Goal: Task Accomplishment & Management: Manage account settings

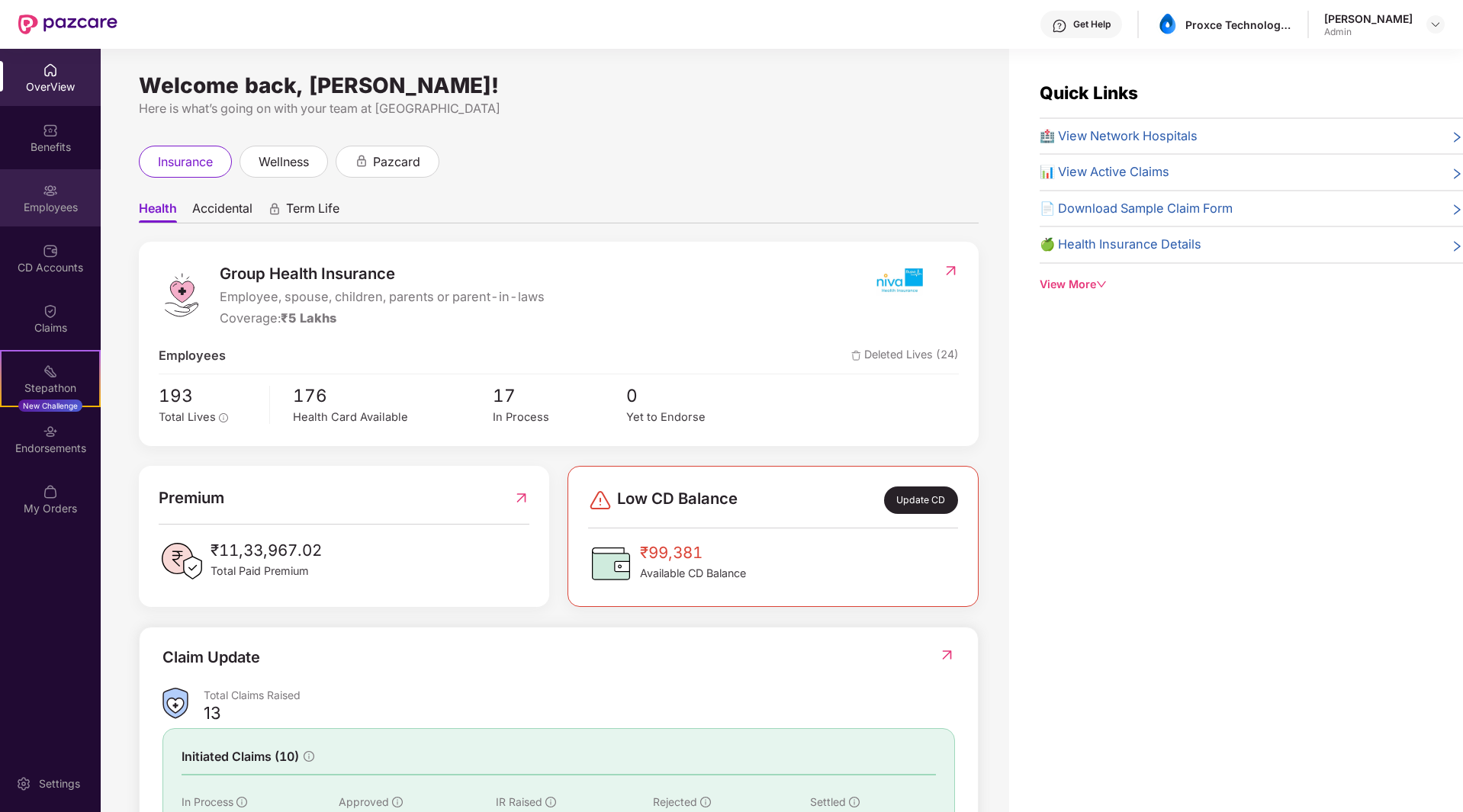
click at [51, 216] on div "Employees" at bounding box center [50, 198] width 101 height 57
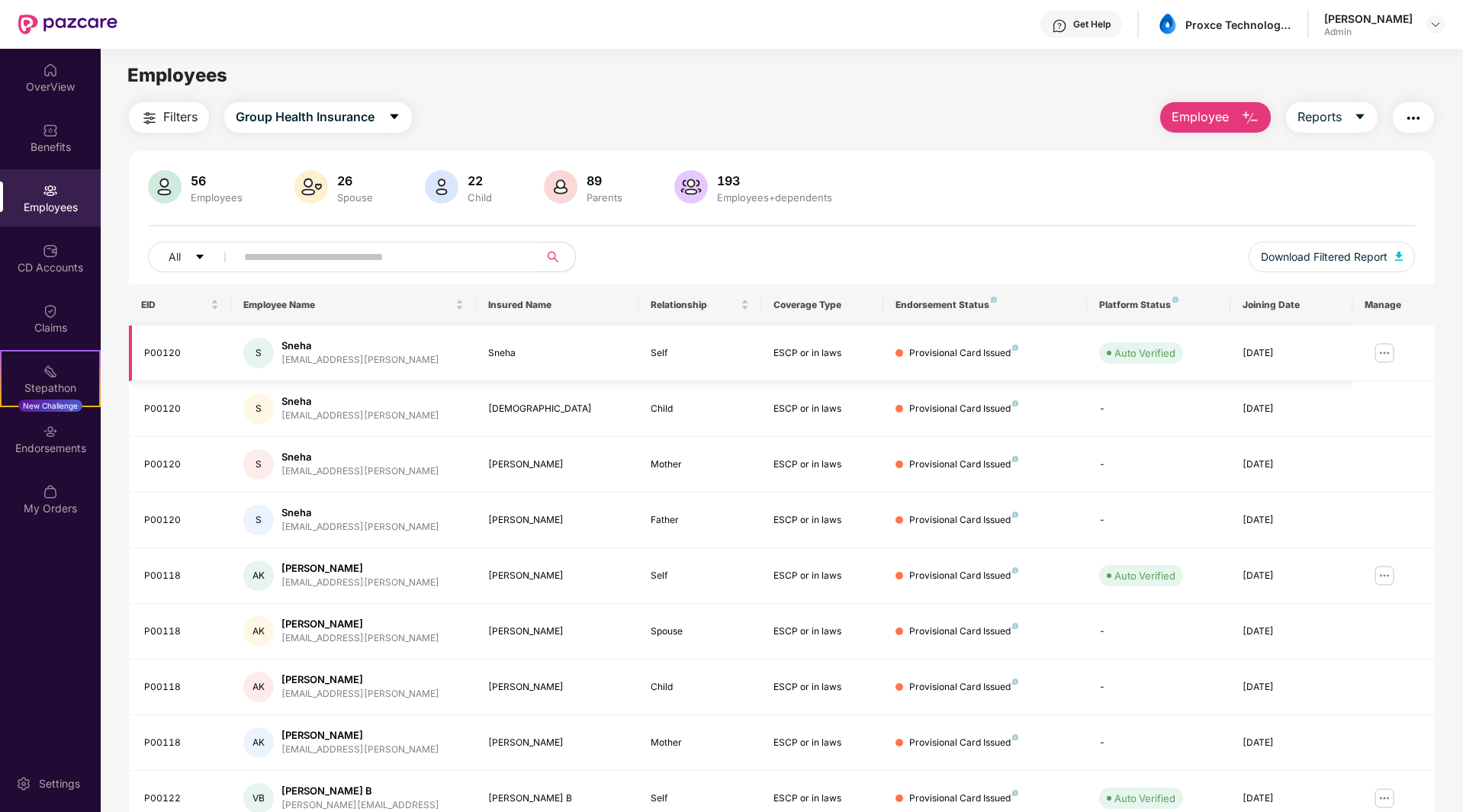
click at [1384, 349] on img at bounding box center [1384, 353] width 24 height 24
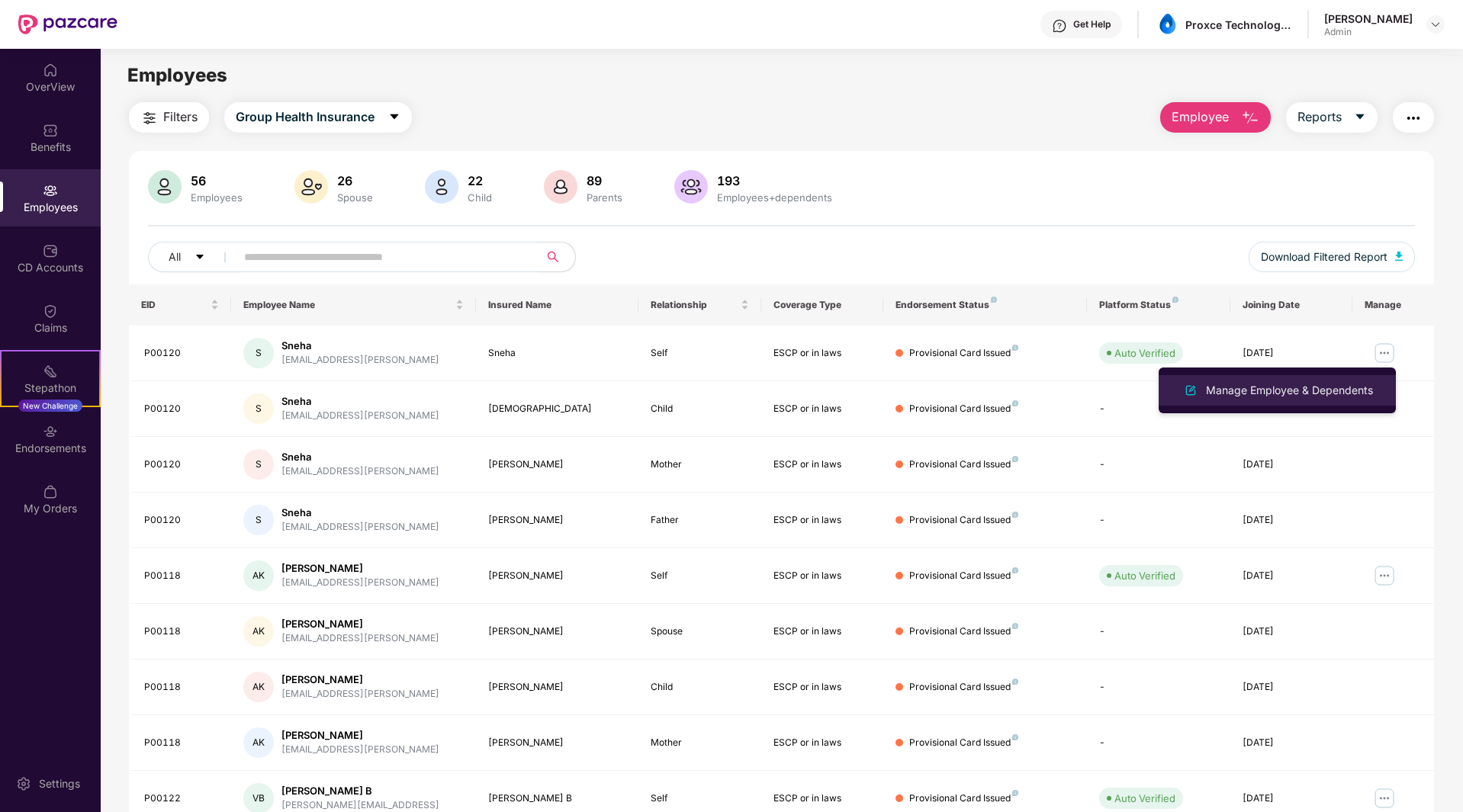
click at [1336, 385] on div "Manage Employee & Dependents" at bounding box center [1289, 390] width 174 height 17
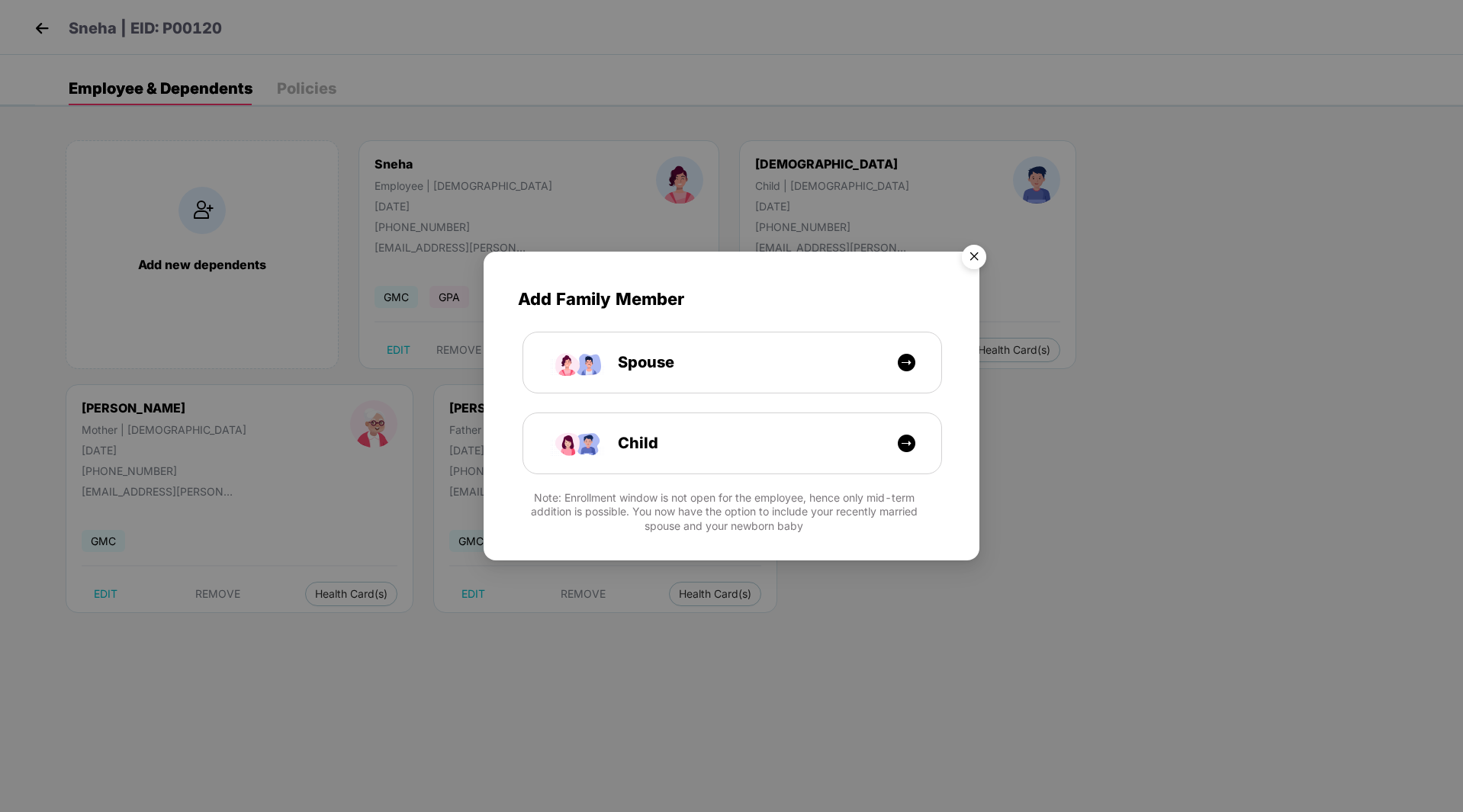
click at [973, 258] on img "Close" at bounding box center [974, 259] width 43 height 43
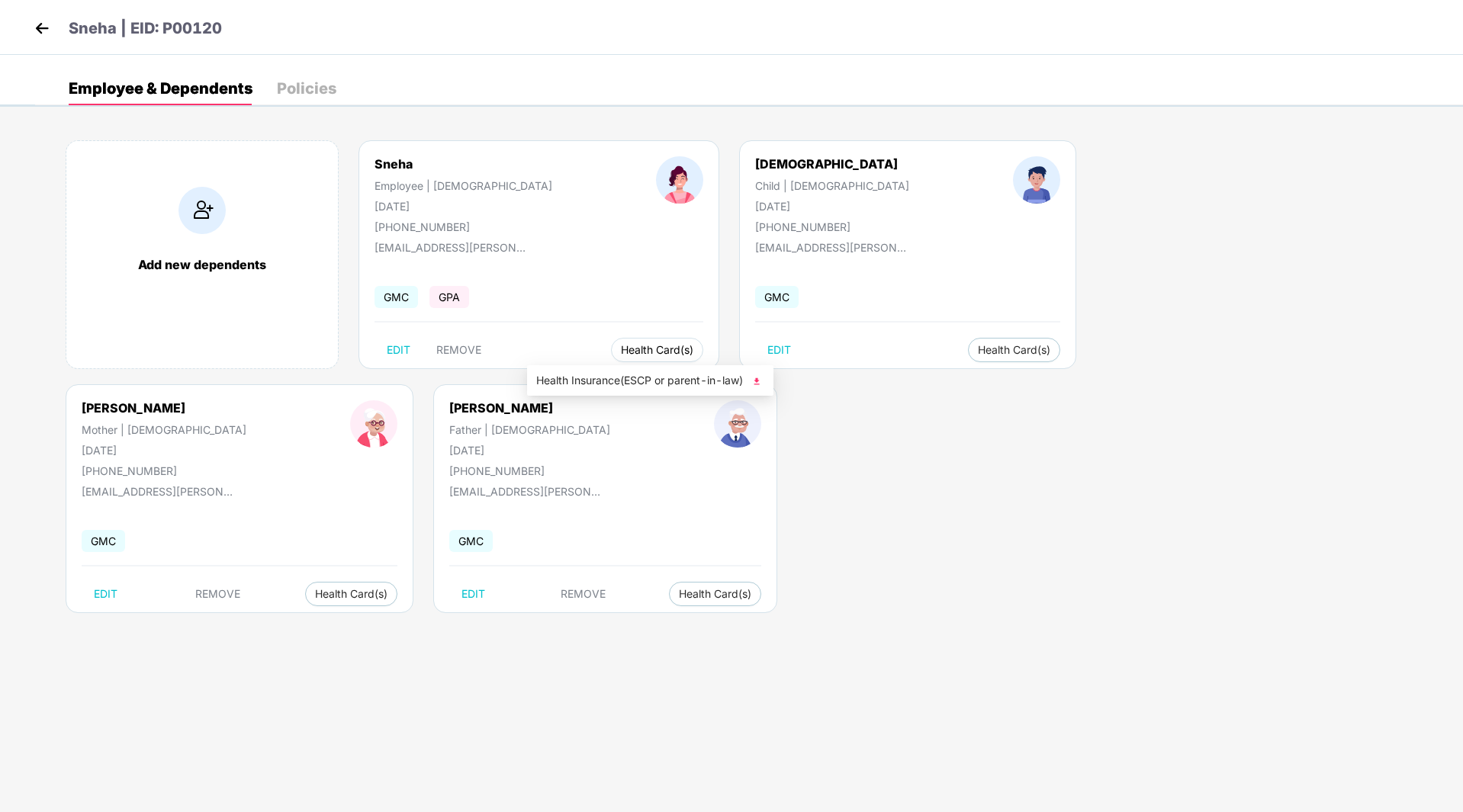
click at [621, 354] on span "Health Card(s)" at bounding box center [657, 349] width 72 height 8
click at [598, 496] on div "Add new dependents Sneha Employee | [DEMOGRAPHIC_DATA] [DATE] [PHONE_NUMBER] [E…" at bounding box center [749, 384] width 1428 height 534
click at [39, 27] on img at bounding box center [41, 28] width 23 height 23
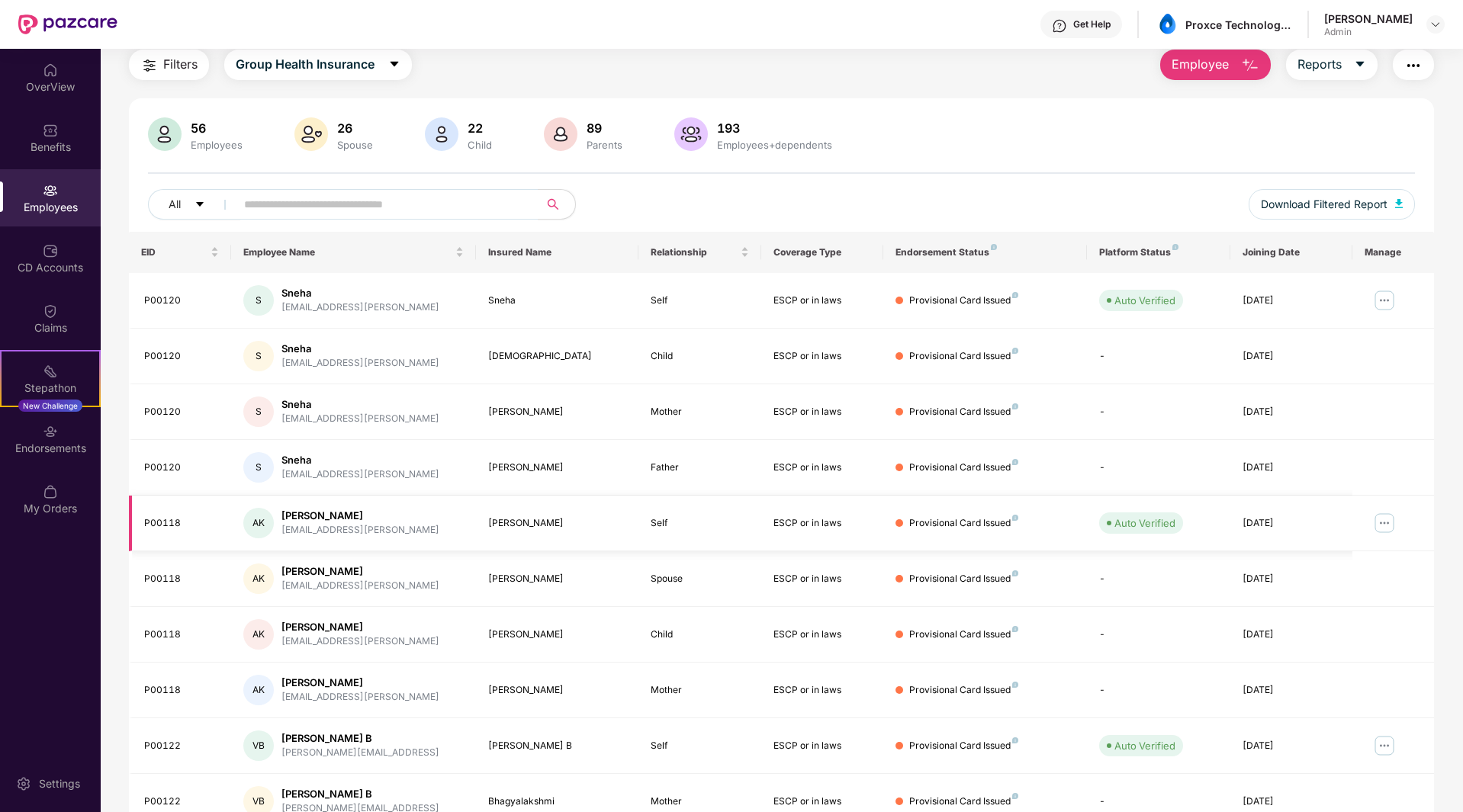
scroll to position [76, 0]
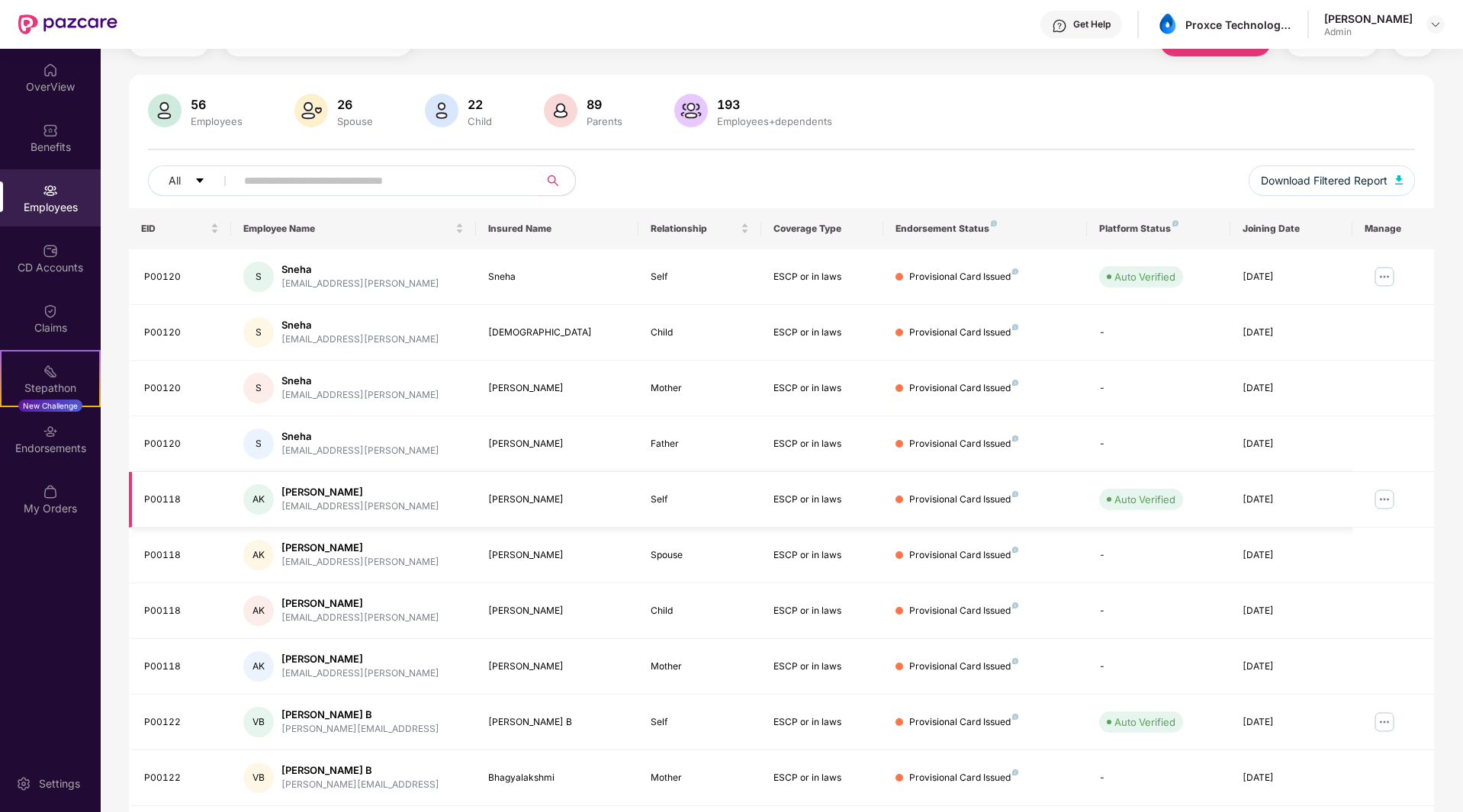
click at [1386, 504] on img at bounding box center [1384, 499] width 24 height 24
click at [1326, 531] on div "Manage Employee & Dependents" at bounding box center [1289, 537] width 174 height 17
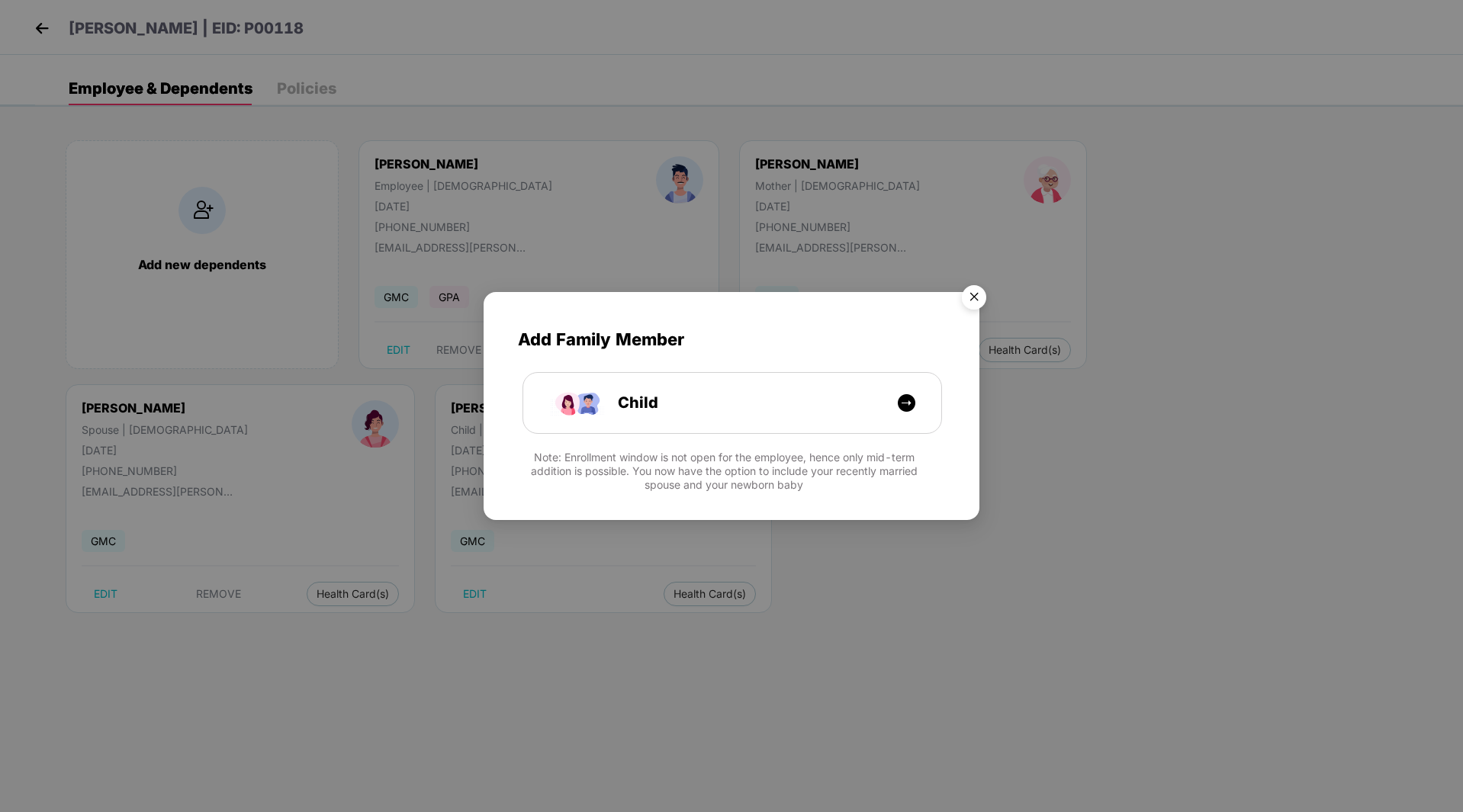
click at [973, 297] on img "Close" at bounding box center [974, 299] width 43 height 43
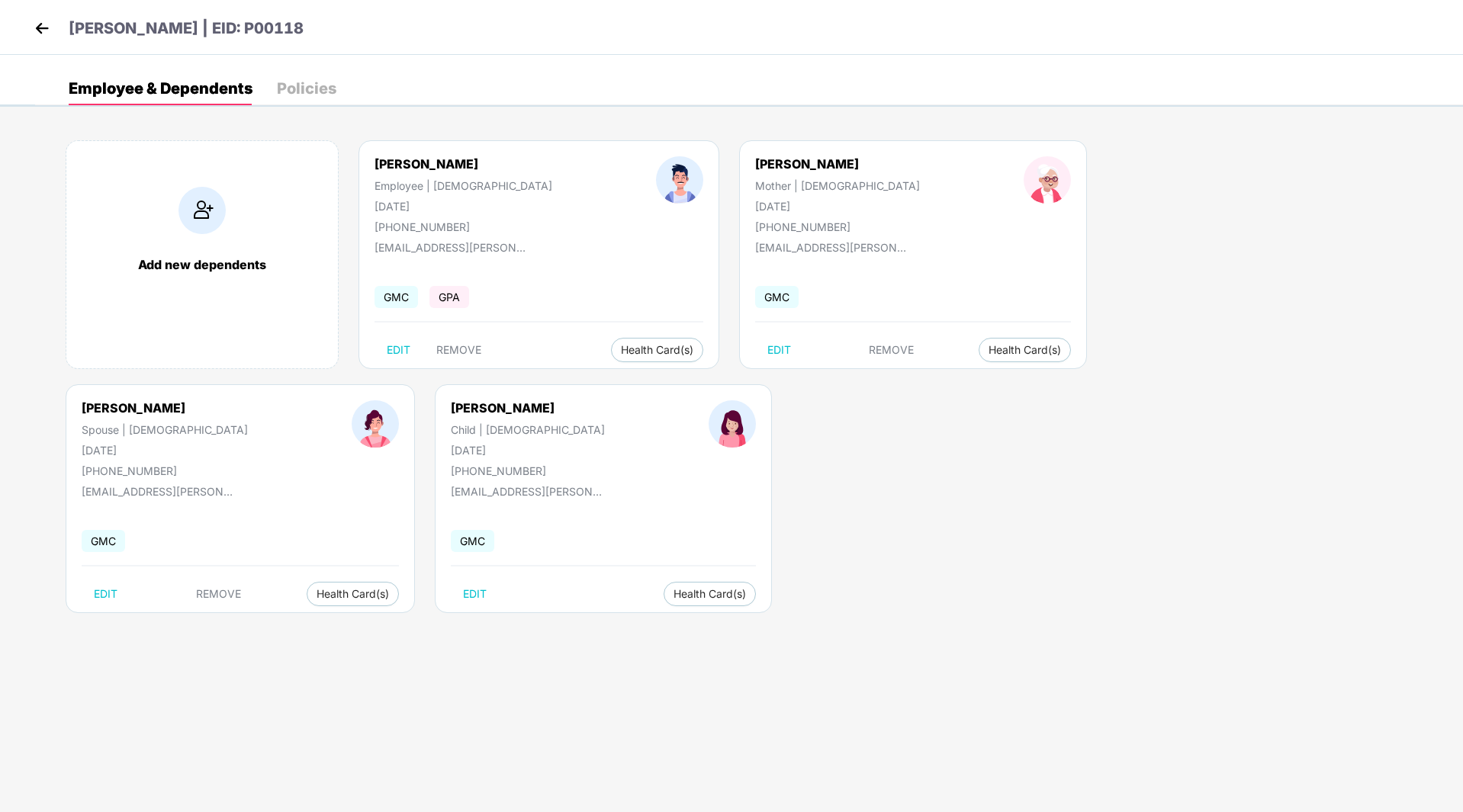
click at [41, 26] on img at bounding box center [41, 28] width 23 height 23
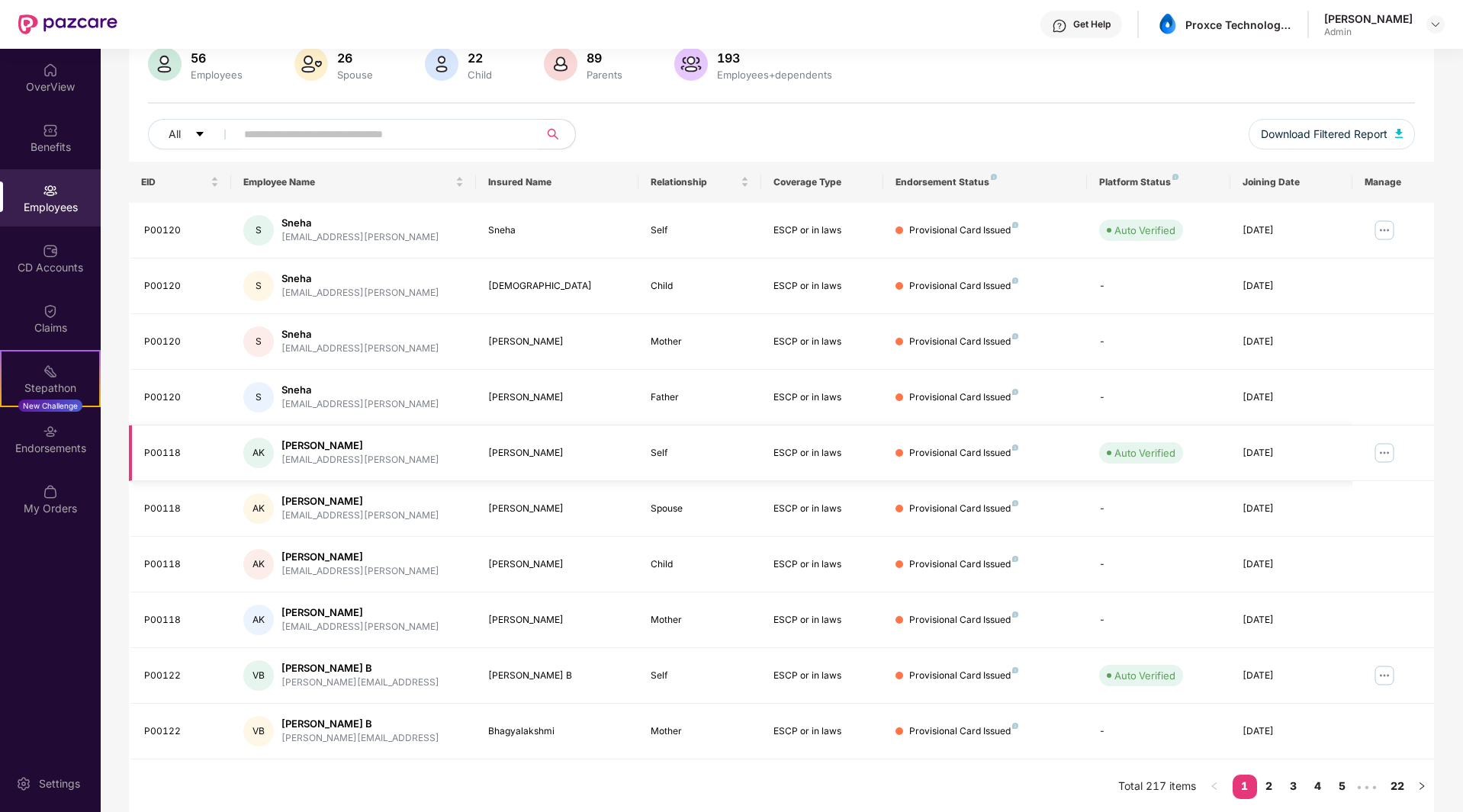
scroll to position [125, 0]
click at [1391, 670] on img at bounding box center [1384, 673] width 24 height 24
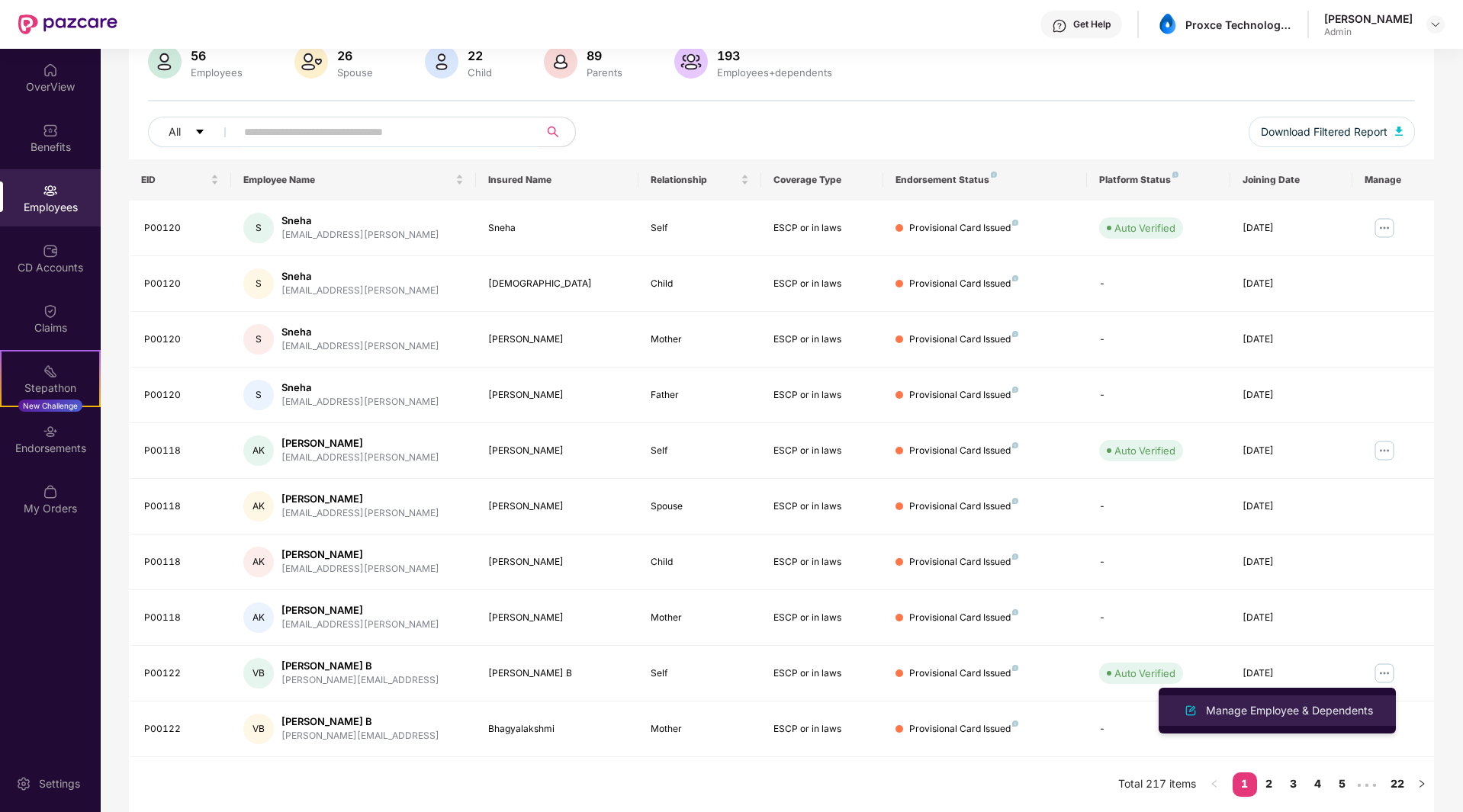
click at [1270, 721] on li "Manage Employee & Dependents" at bounding box center [1277, 711] width 237 height 30
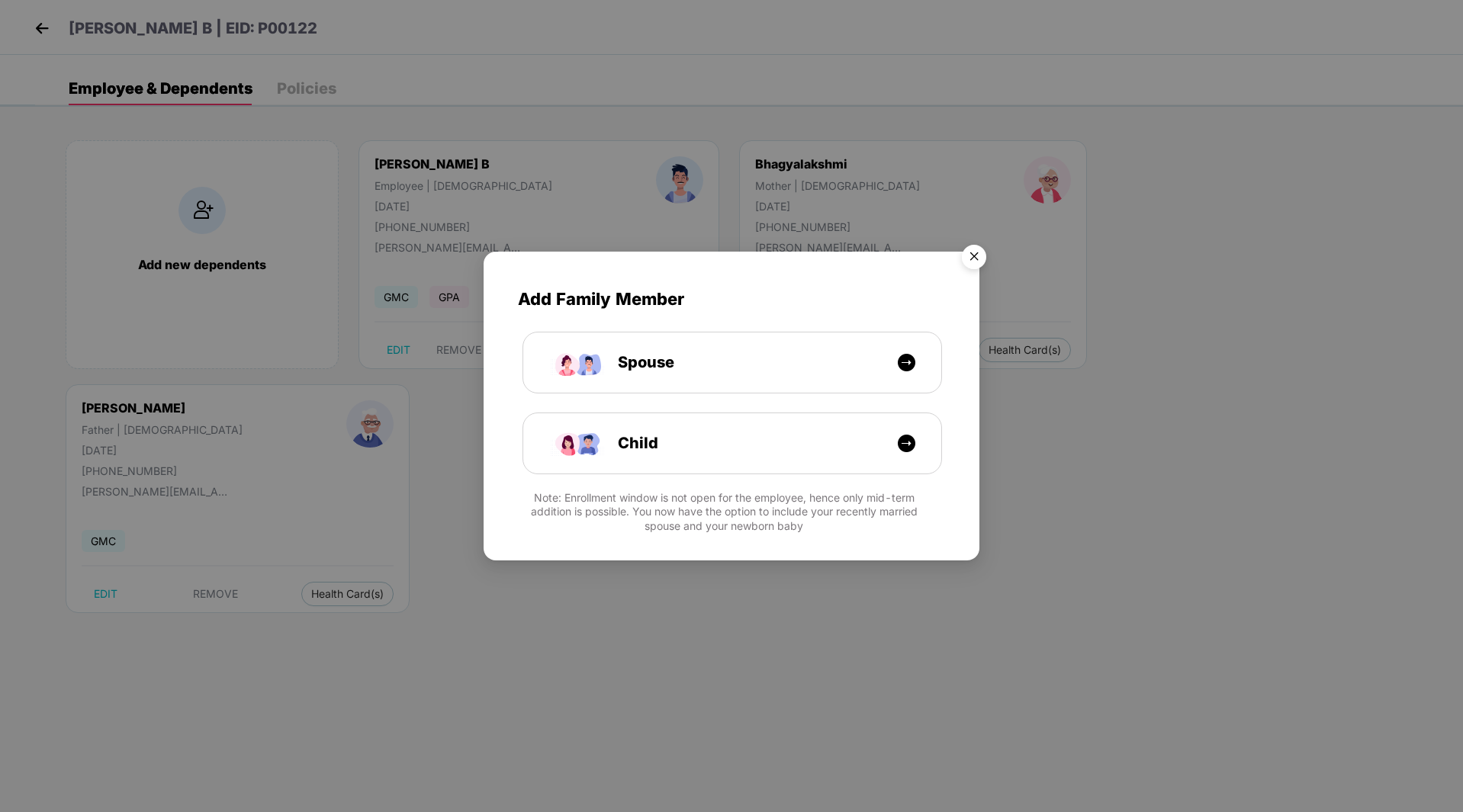
click at [973, 255] on img "Close" at bounding box center [974, 259] width 43 height 43
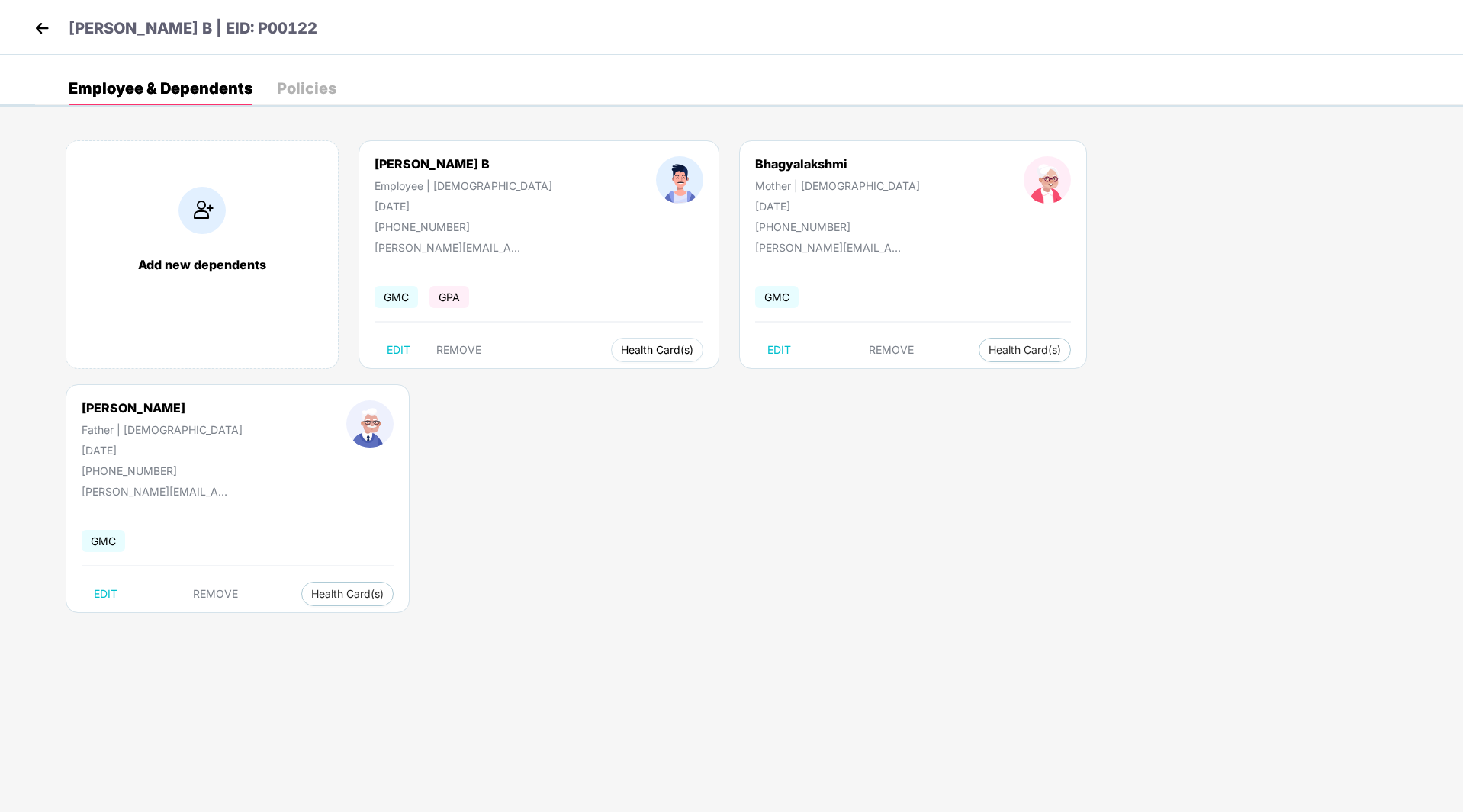
click at [621, 349] on span "Health Card(s)" at bounding box center [657, 349] width 72 height 8
click at [44, 29] on img at bounding box center [41, 28] width 23 height 23
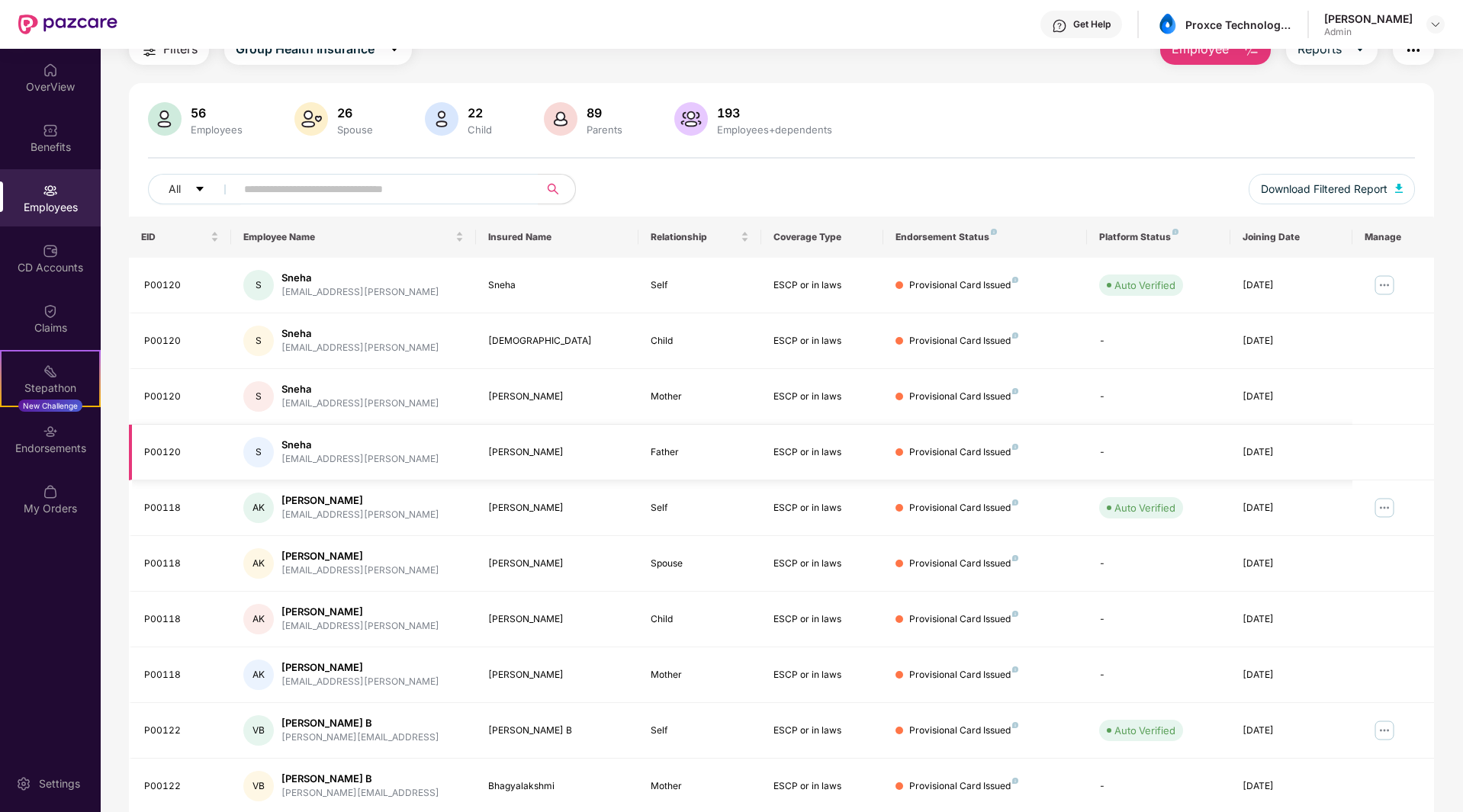
scroll to position [125, 0]
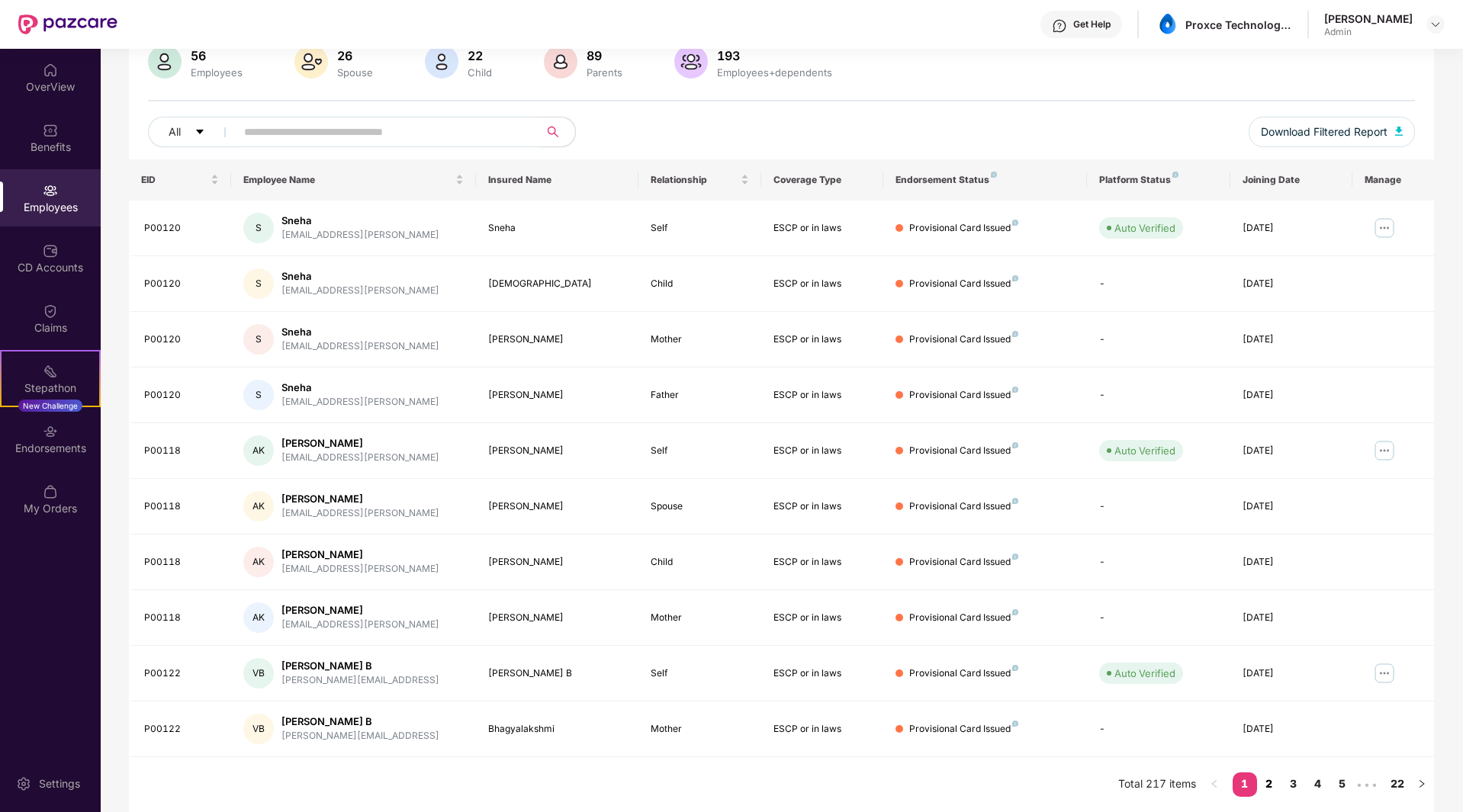
click at [1275, 785] on link "2" at bounding box center [1269, 784] width 24 height 23
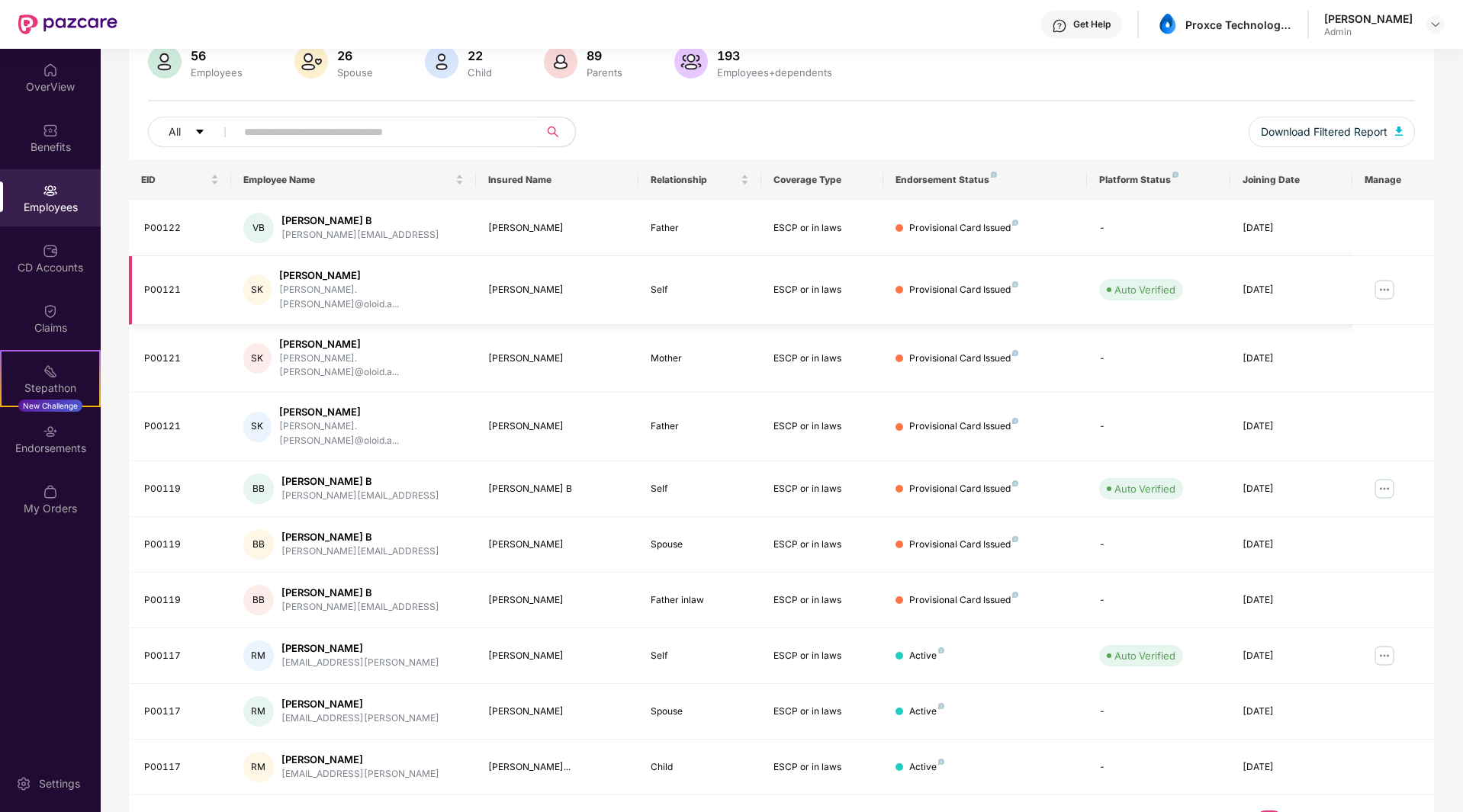
click at [1387, 281] on img at bounding box center [1384, 289] width 24 height 24
click at [1312, 325] on div "Manage Employee & Dependents" at bounding box center [1289, 321] width 174 height 17
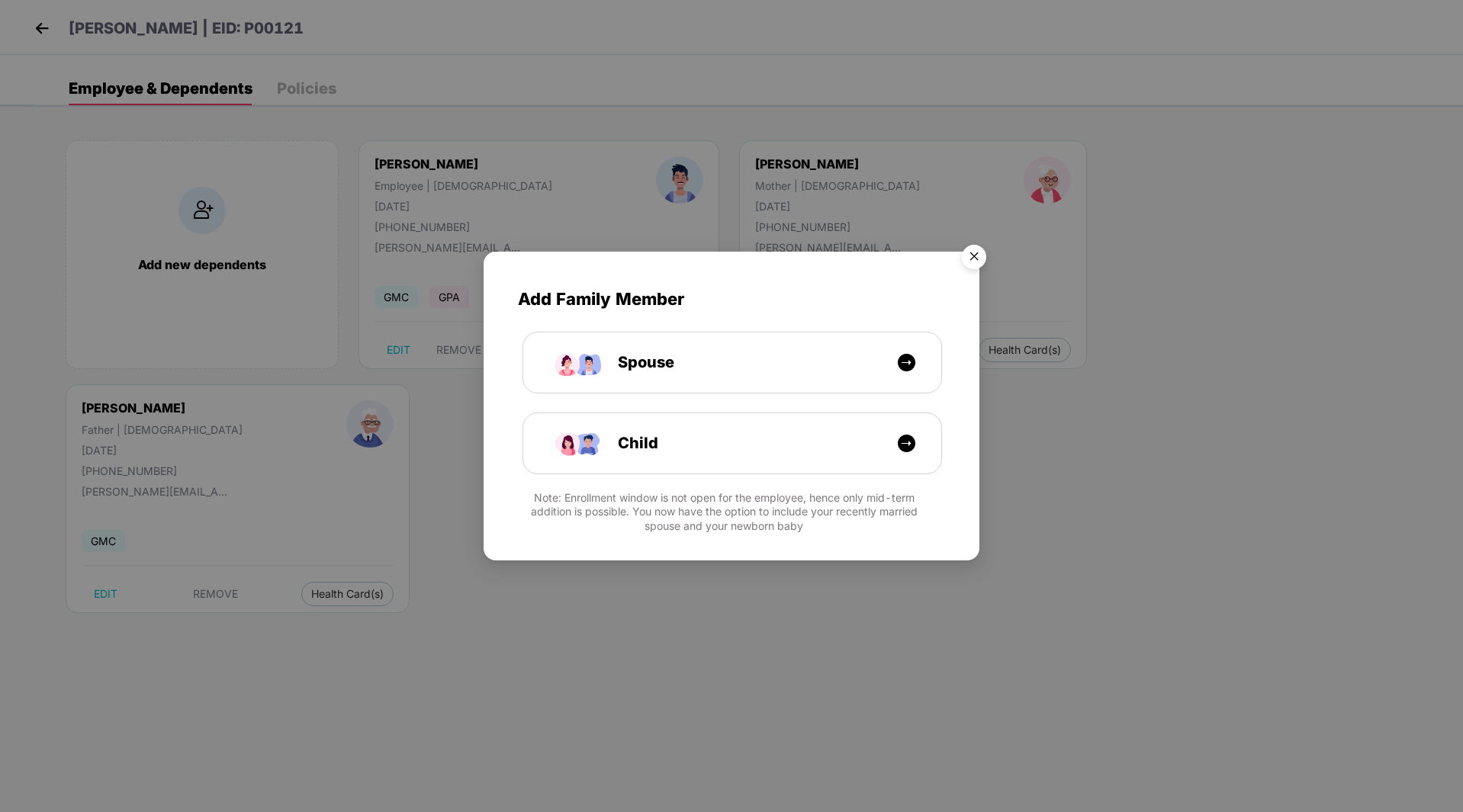
click at [980, 256] on img "Close" at bounding box center [974, 259] width 43 height 43
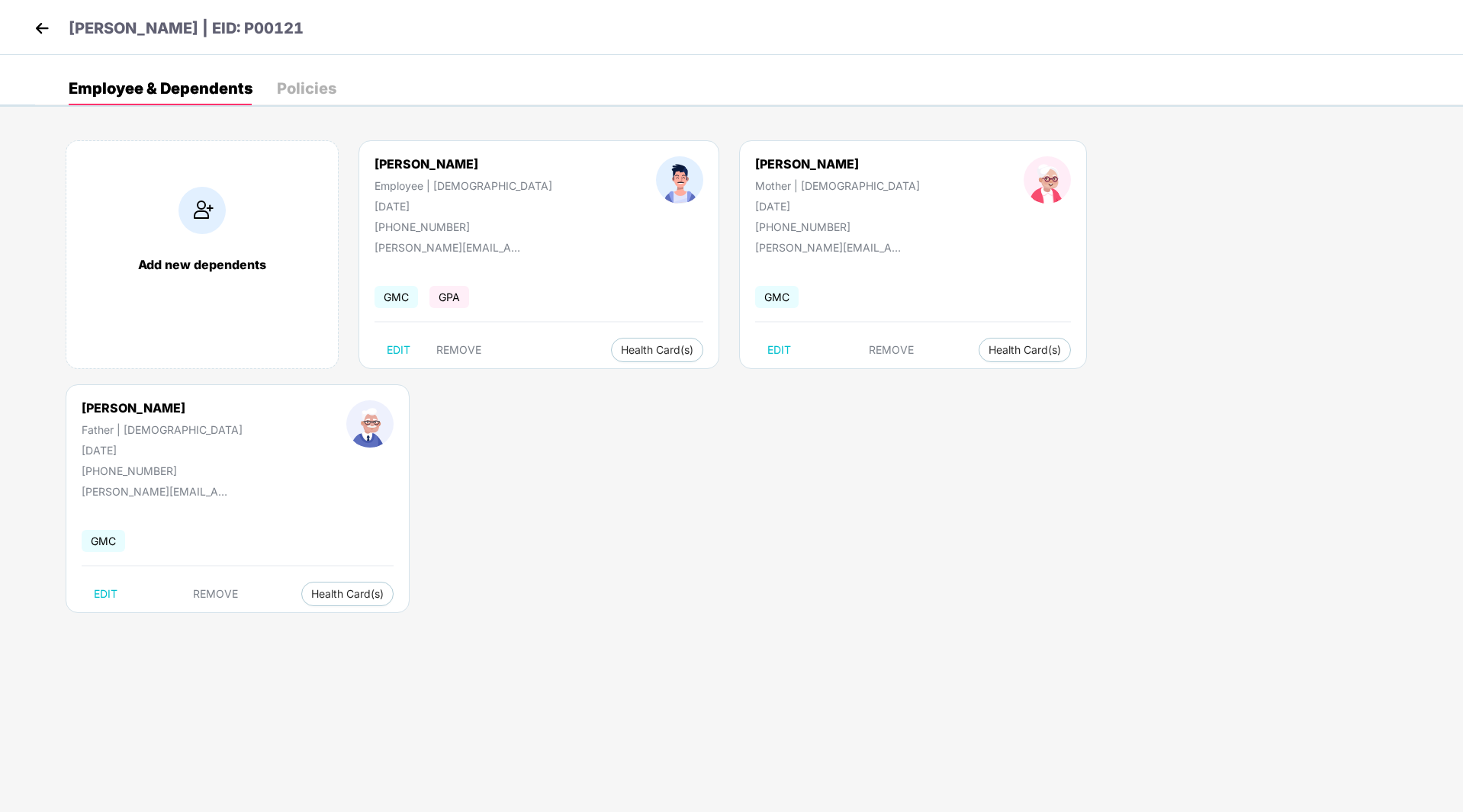
click at [29, 28] on div "[PERSON_NAME] | EID: P00121" at bounding box center [731, 28] width 1463 height 55
click at [39, 26] on img at bounding box center [41, 28] width 23 height 23
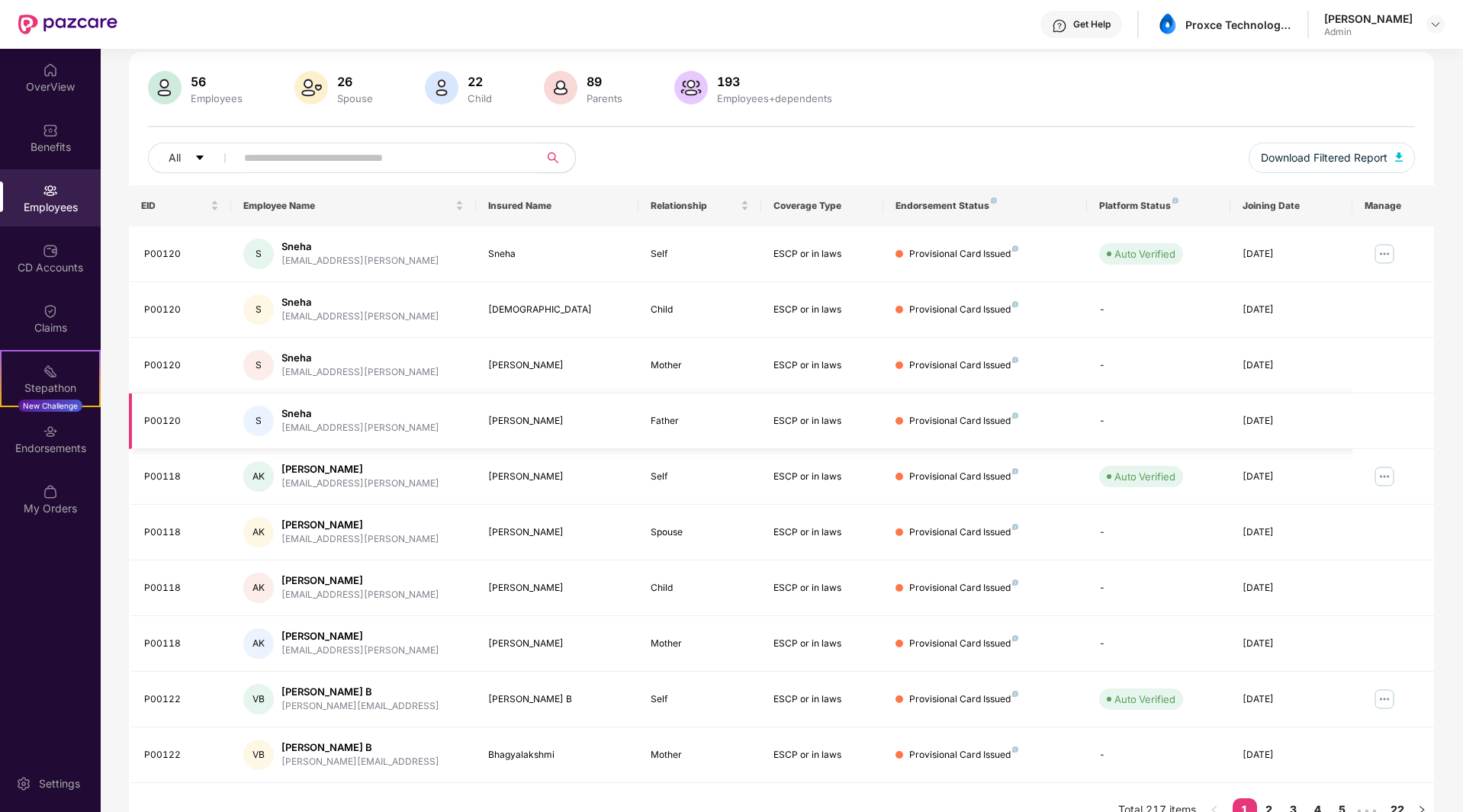
scroll to position [125, 0]
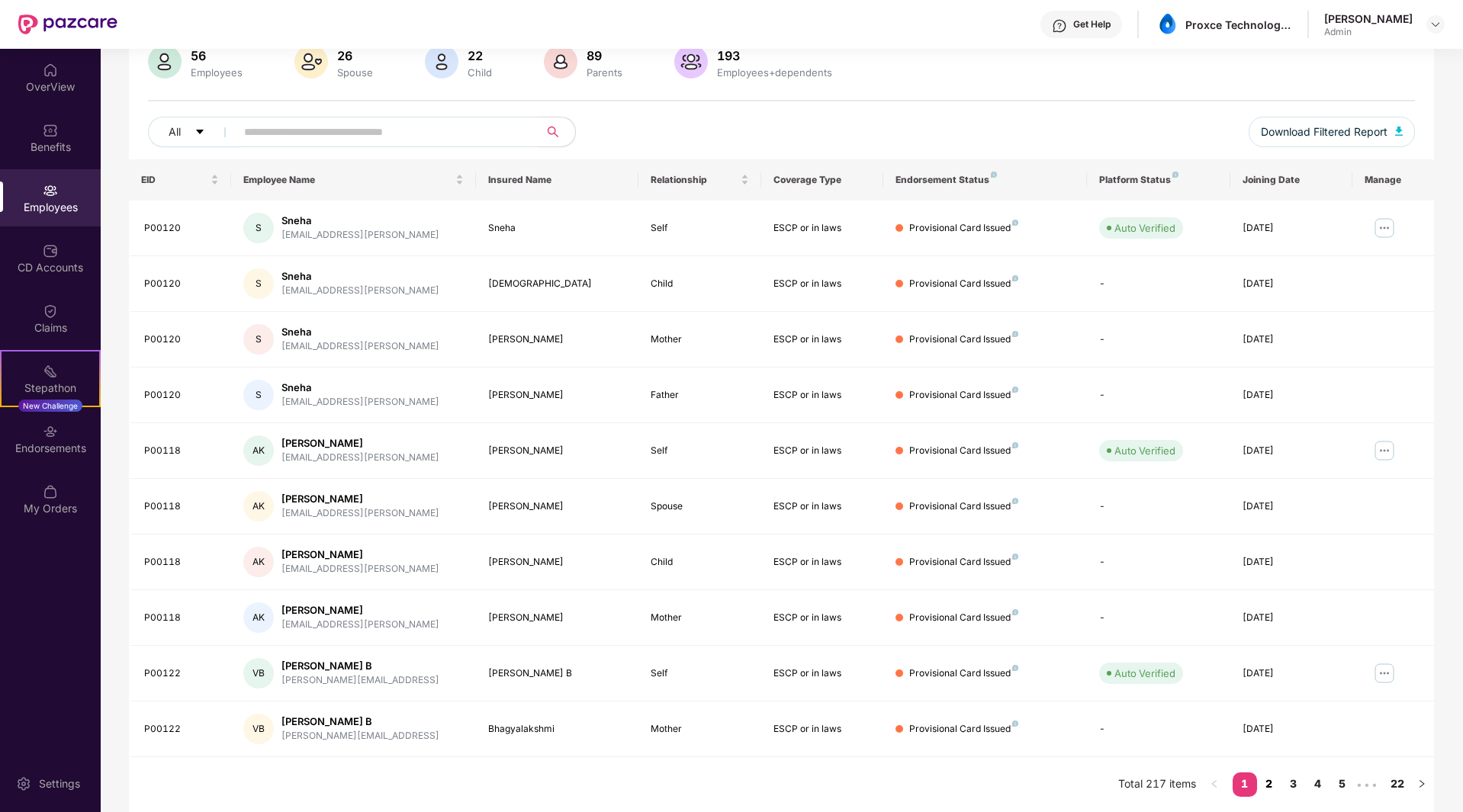
click at [1268, 788] on link "2" at bounding box center [1269, 784] width 24 height 23
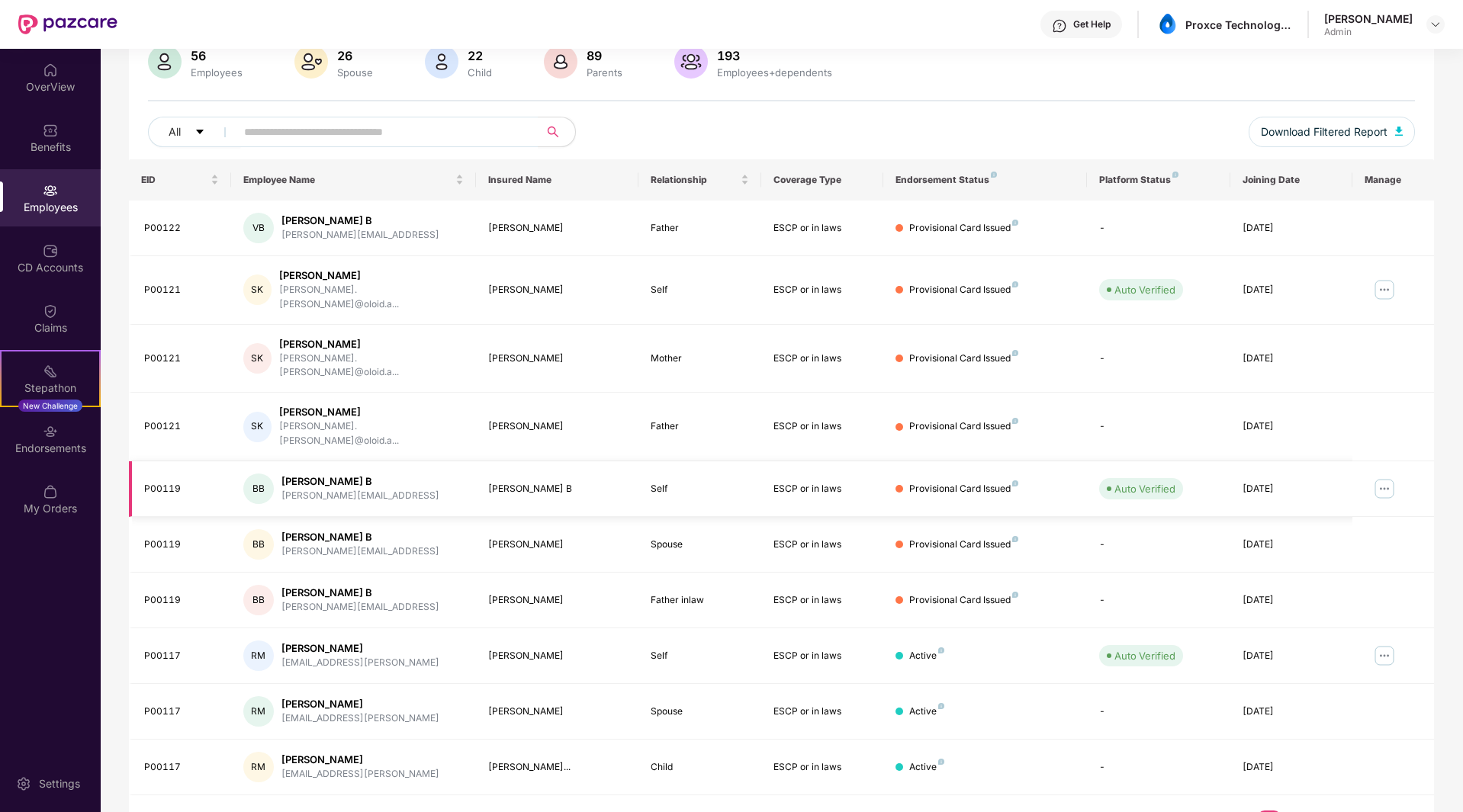
click at [1386, 477] on img at bounding box center [1384, 489] width 24 height 24
click at [1319, 484] on div "Manage Employee & Dependents" at bounding box center [1289, 488] width 174 height 17
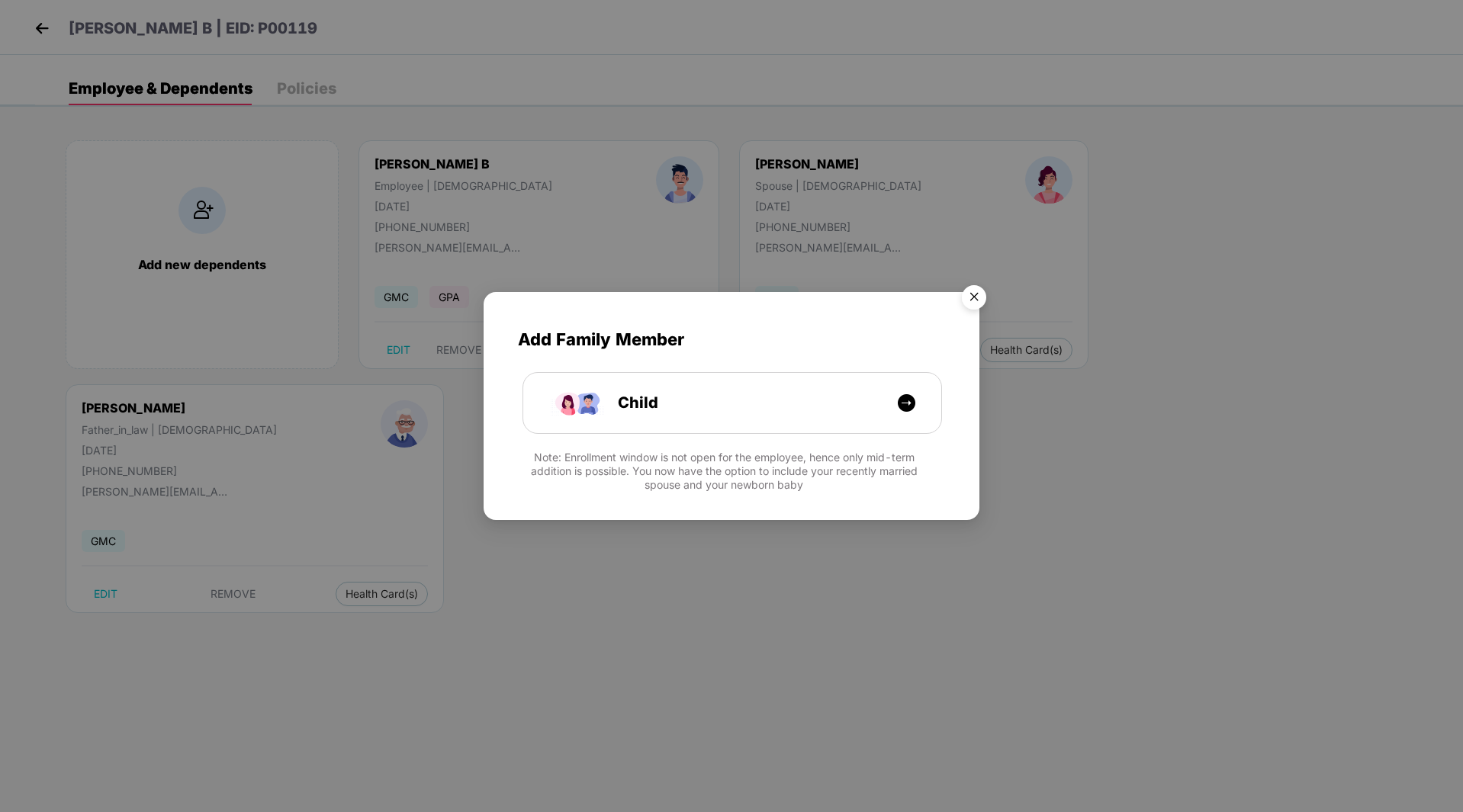
click at [968, 297] on img "Close" at bounding box center [974, 299] width 43 height 43
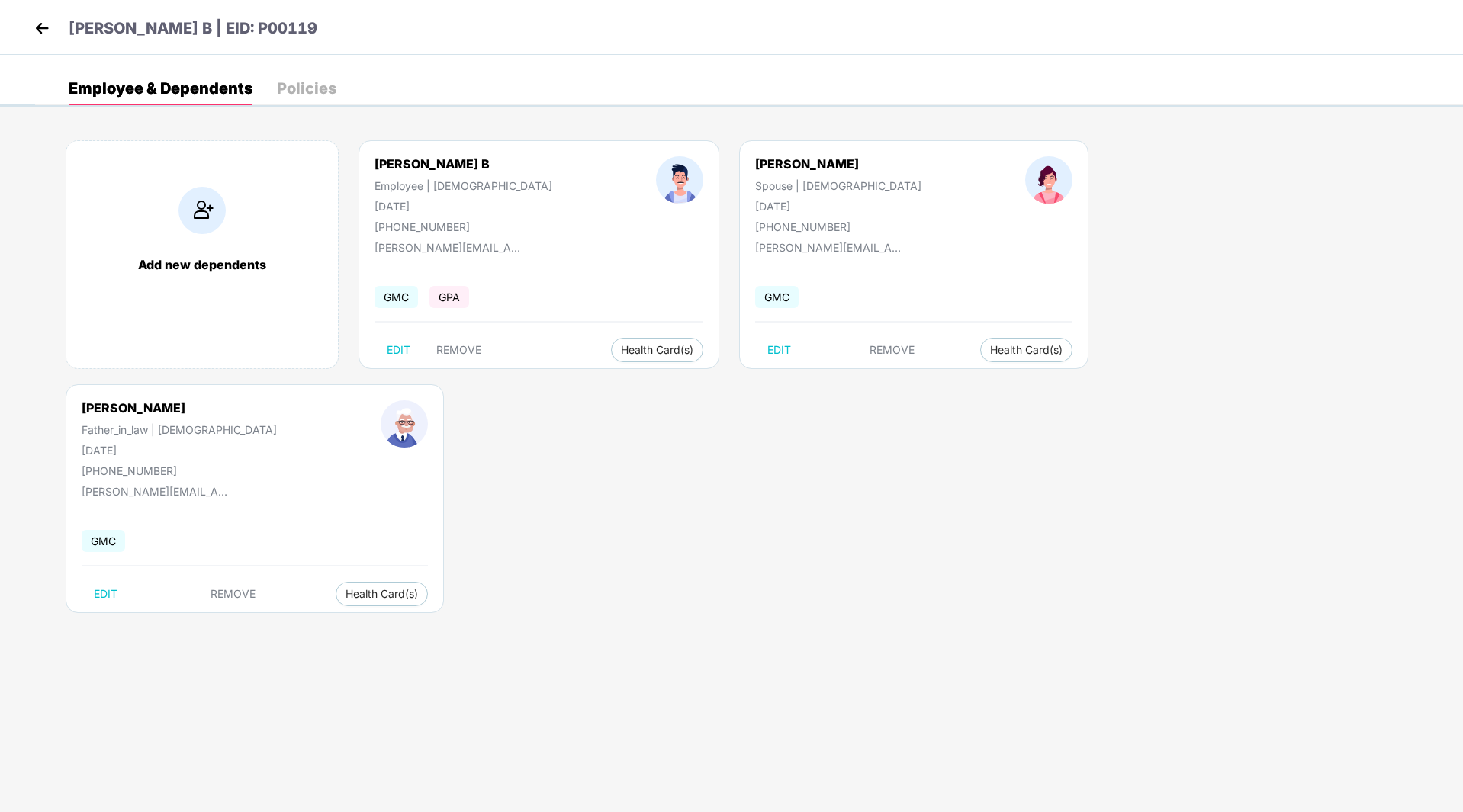
click at [34, 21] on img at bounding box center [41, 28] width 23 height 23
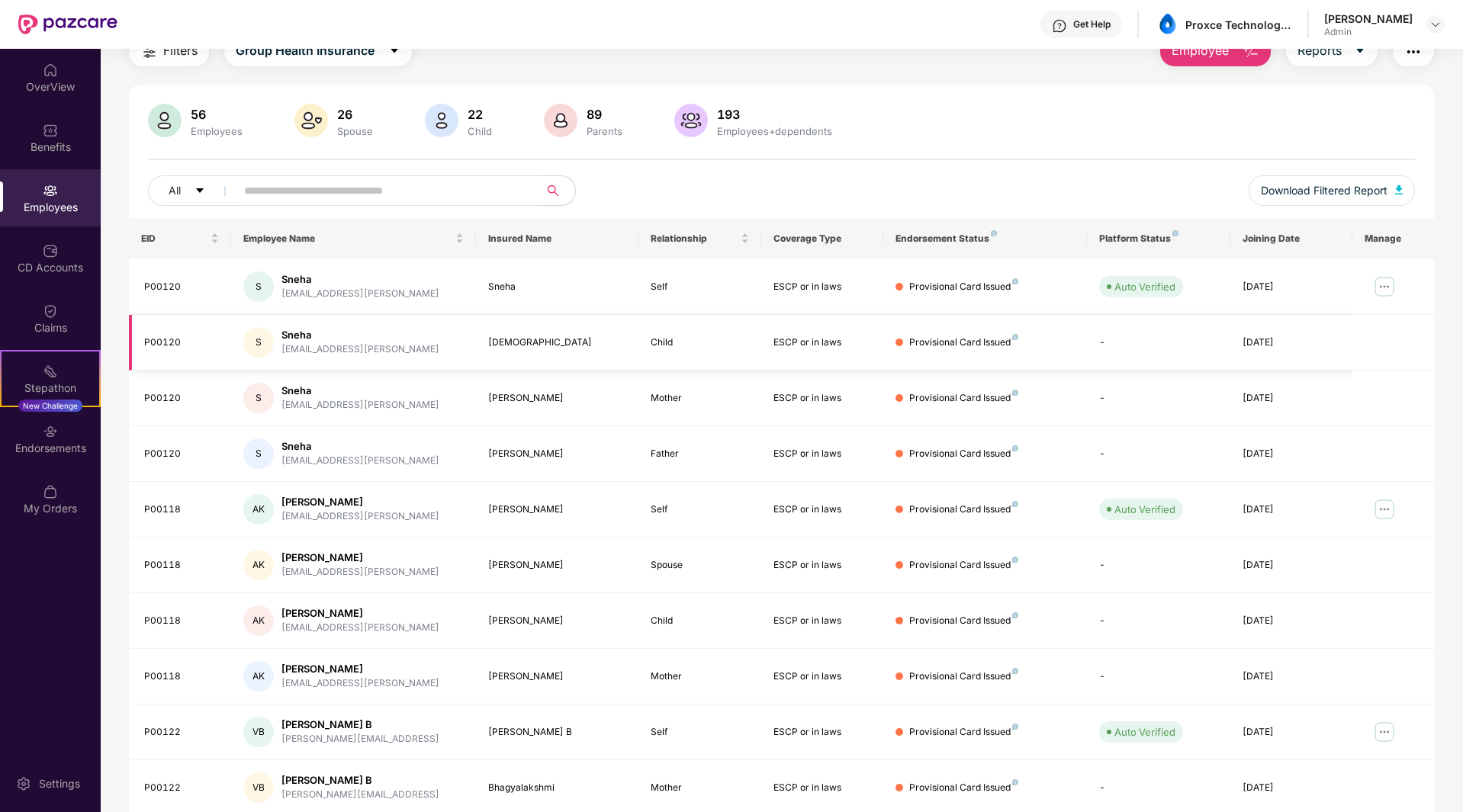
scroll to position [125, 0]
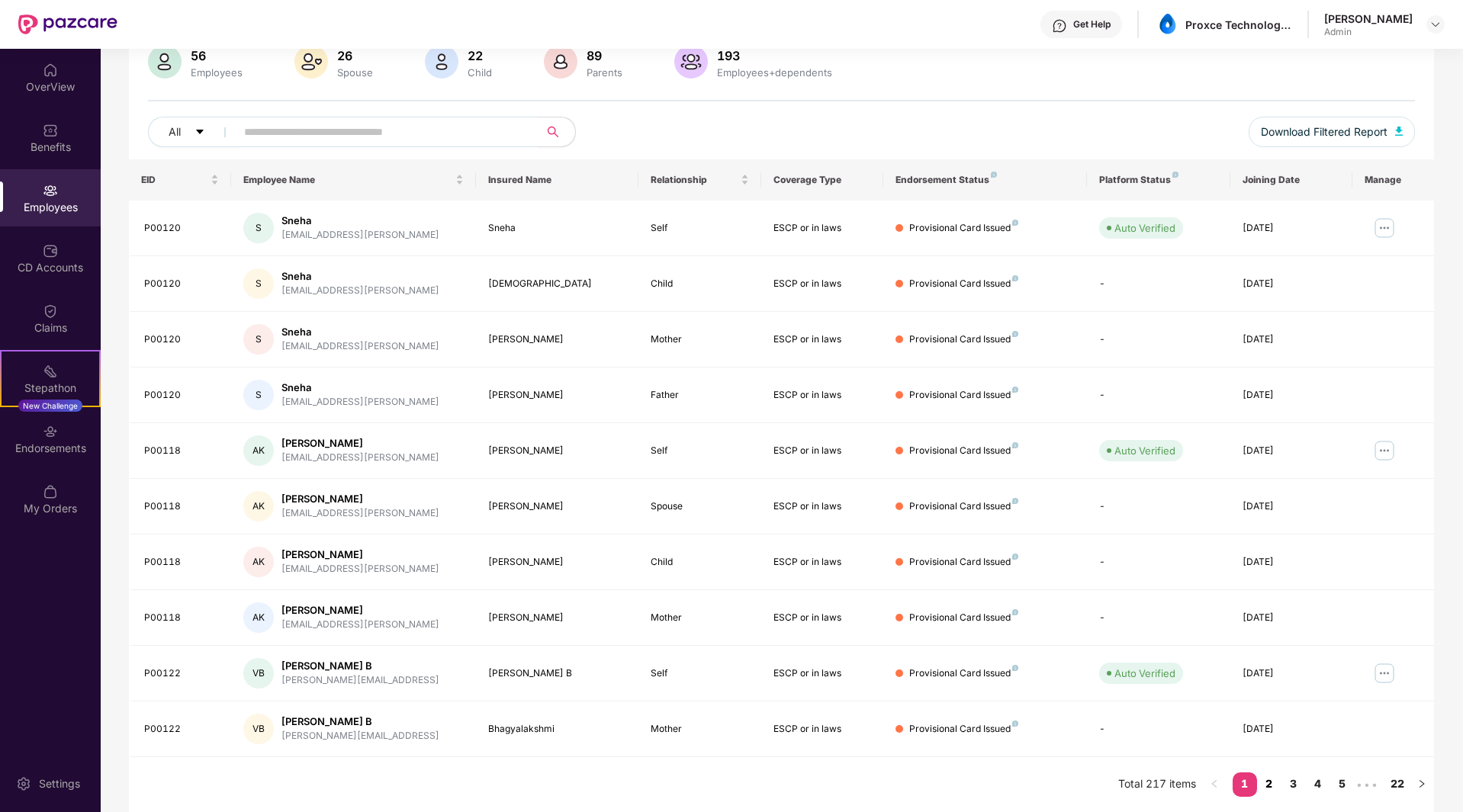
click at [1276, 783] on link "2" at bounding box center [1269, 784] width 24 height 23
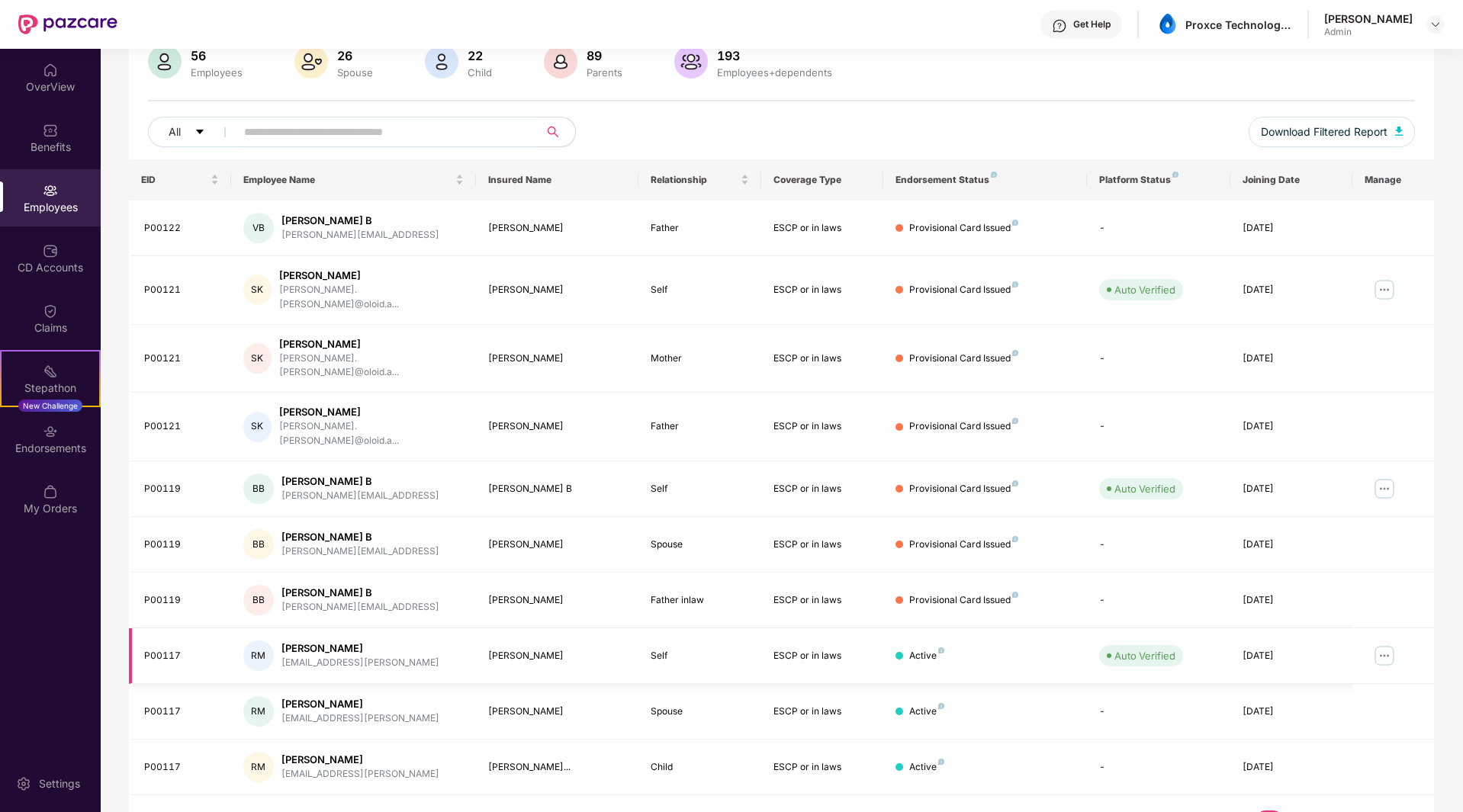
click at [1393, 644] on img at bounding box center [1384, 655] width 24 height 24
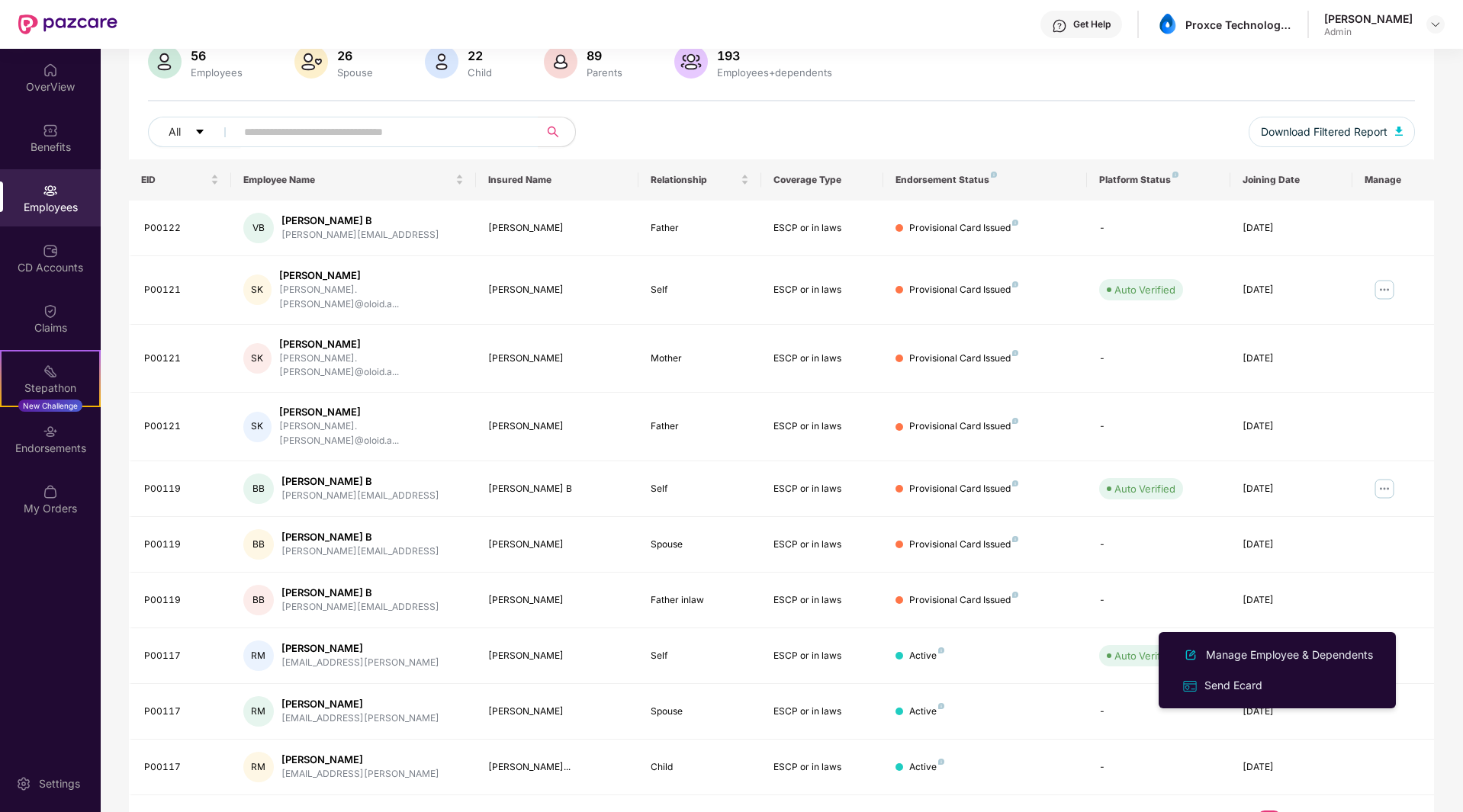
click at [1461, 544] on div "Filters Group Health Insurance Employee Reports 56 Employees 26 Spouse 22 Child…" at bounding box center [781, 414] width 1362 height 873
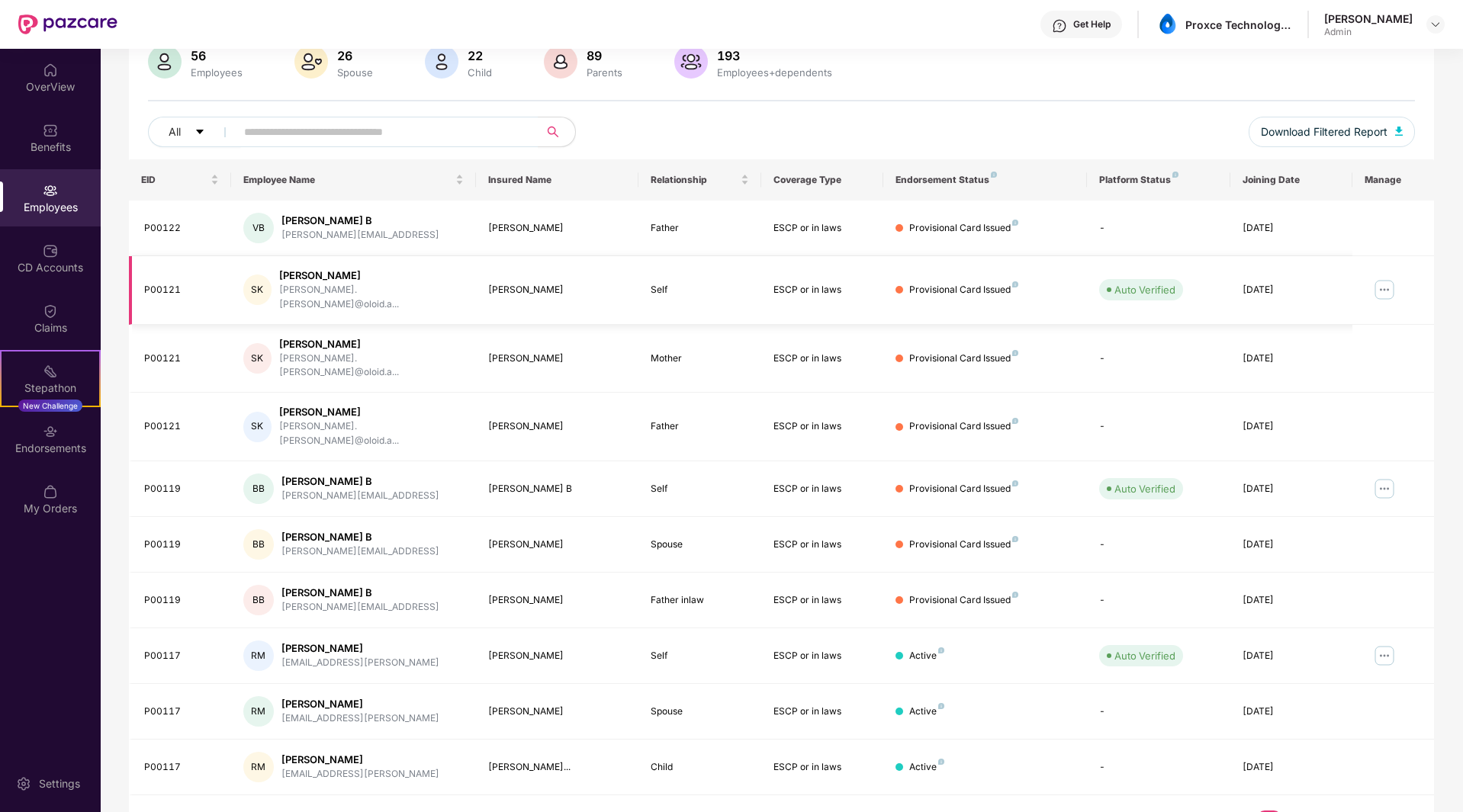
scroll to position [0, 0]
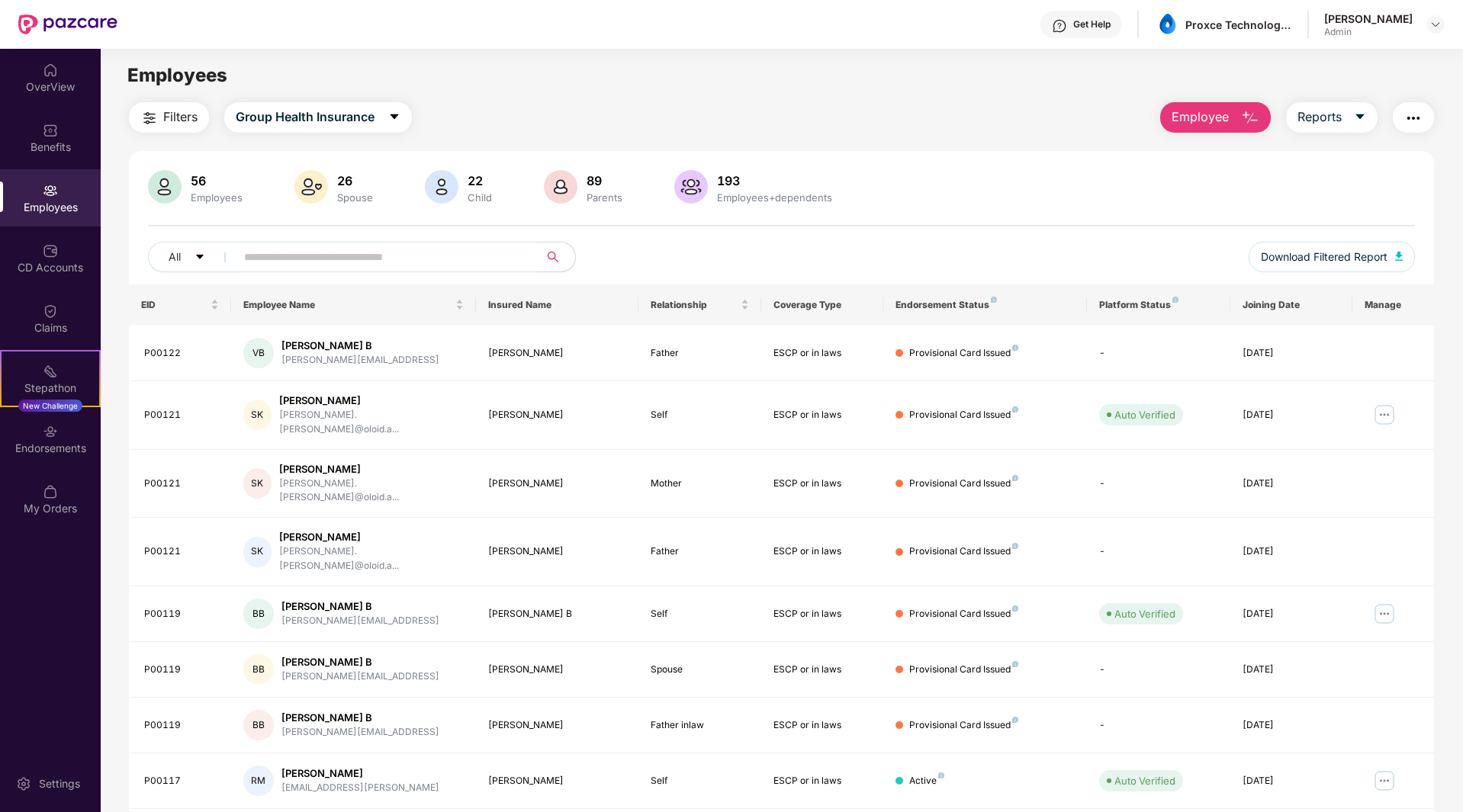
click at [39, 197] on div "Employees" at bounding box center [50, 198] width 101 height 57
click at [1418, 116] on img "button" at bounding box center [1414, 118] width 18 height 18
click at [1347, 260] on span "Download Filtered Report" at bounding box center [1324, 257] width 127 height 17
click at [43, 265] on div "CD Accounts" at bounding box center [50, 267] width 101 height 15
